Goal: Find specific page/section: Find specific page/section

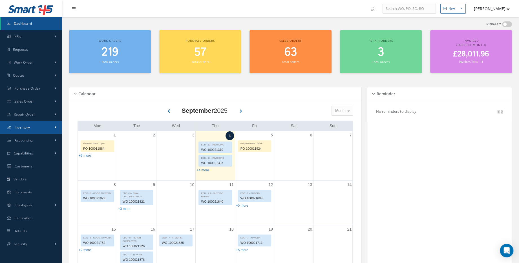
click at [39, 129] on link "Inventory" at bounding box center [31, 127] width 62 height 13
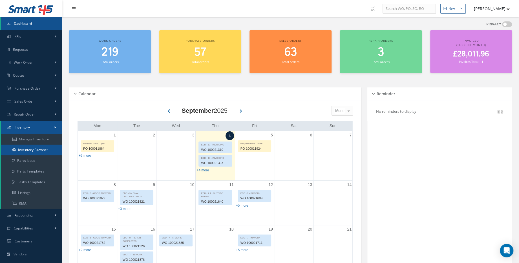
click at [44, 151] on link "Inventory Browser" at bounding box center [31, 150] width 61 height 11
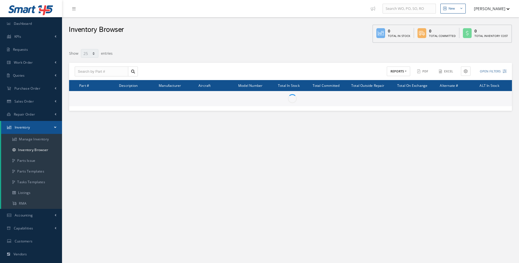
select select "25"
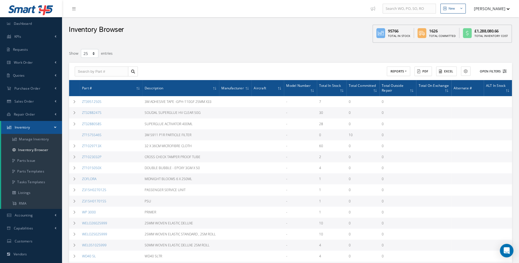
click at [499, 73] on button "Open Filters" at bounding box center [491, 71] width 32 height 9
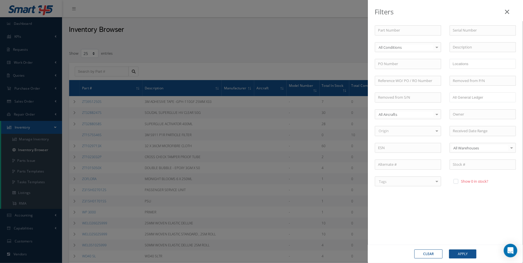
click at [458, 180] on label at bounding box center [458, 181] width 1 height 5
click at [457, 180] on input "checkbox" at bounding box center [456, 182] width 4 height 4
checkbox input "true"
click at [102, 71] on div "Filters Part Number Serial Number All Conditions All Conditions OH | OVERHAUL S…" at bounding box center [261, 131] width 523 height 263
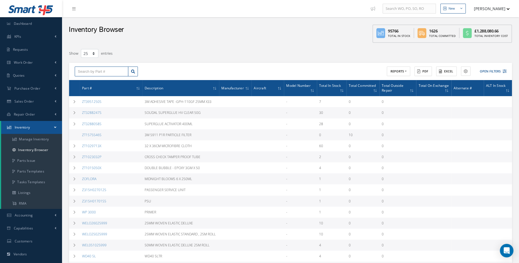
click at [104, 70] on input "text" at bounding box center [102, 72] width 54 height 10
drag, startPoint x: 98, startPoint y: 72, endPoint x: 78, endPoint y: 71, distance: 20.0
click at [78, 71] on input "G800100-3" at bounding box center [102, 72] width 54 height 10
type input "G800100-3"
click at [134, 65] on div "G800100-3 No Match Found ACTIONS Receive Payments Select Customer Cabinair Serv…" at bounding box center [290, 71] width 443 height 17
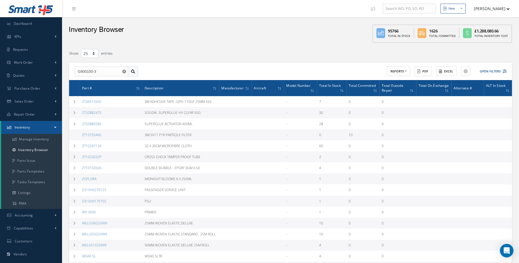
click at [134, 70] on icon at bounding box center [133, 72] width 4 height 4
